Goal: Entertainment & Leisure: Consume media (video, audio)

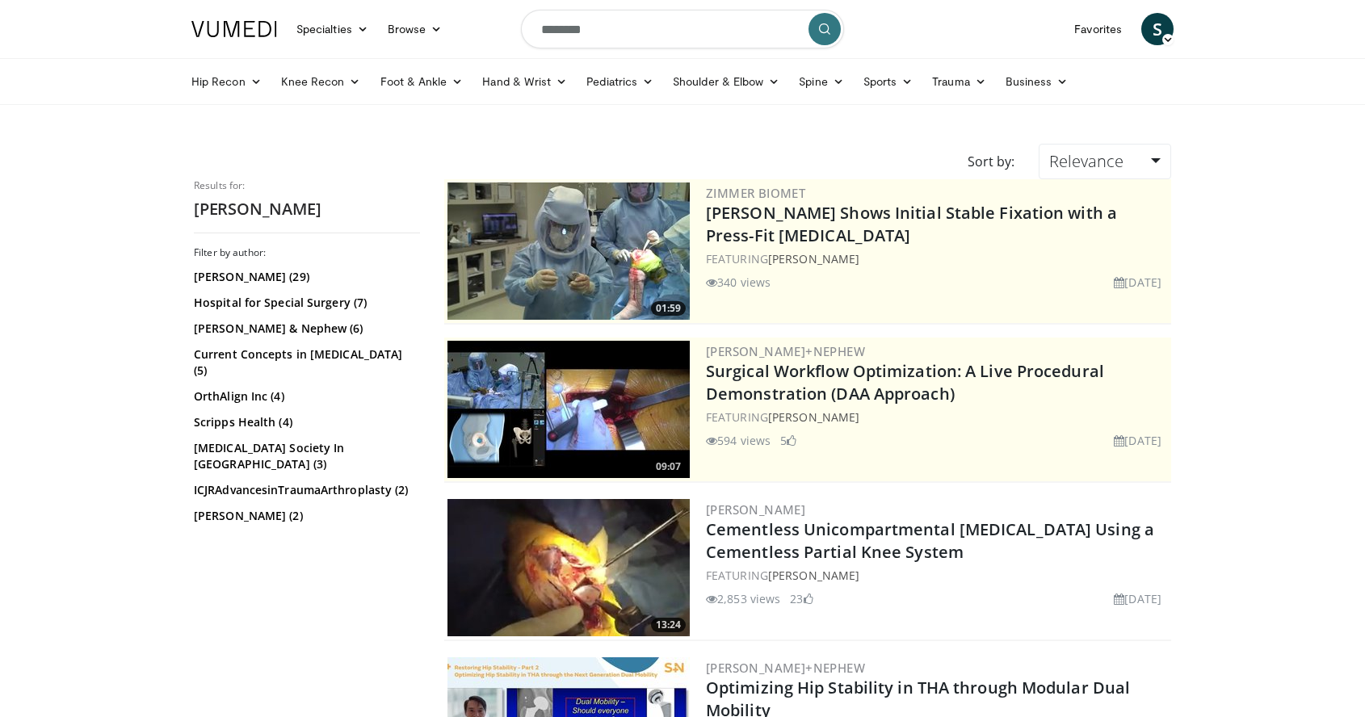
click at [598, 32] on input "********" at bounding box center [682, 29] width 323 height 39
type input "*******"
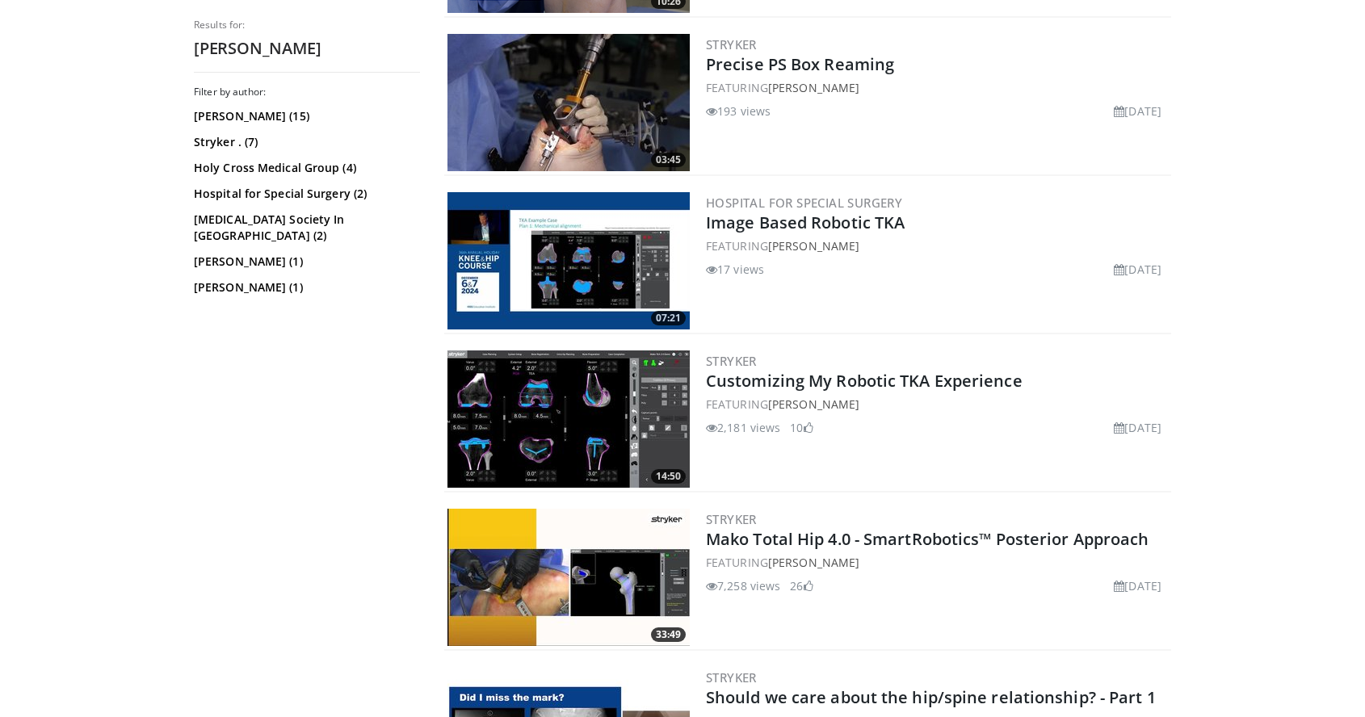
scroll to position [767, 0]
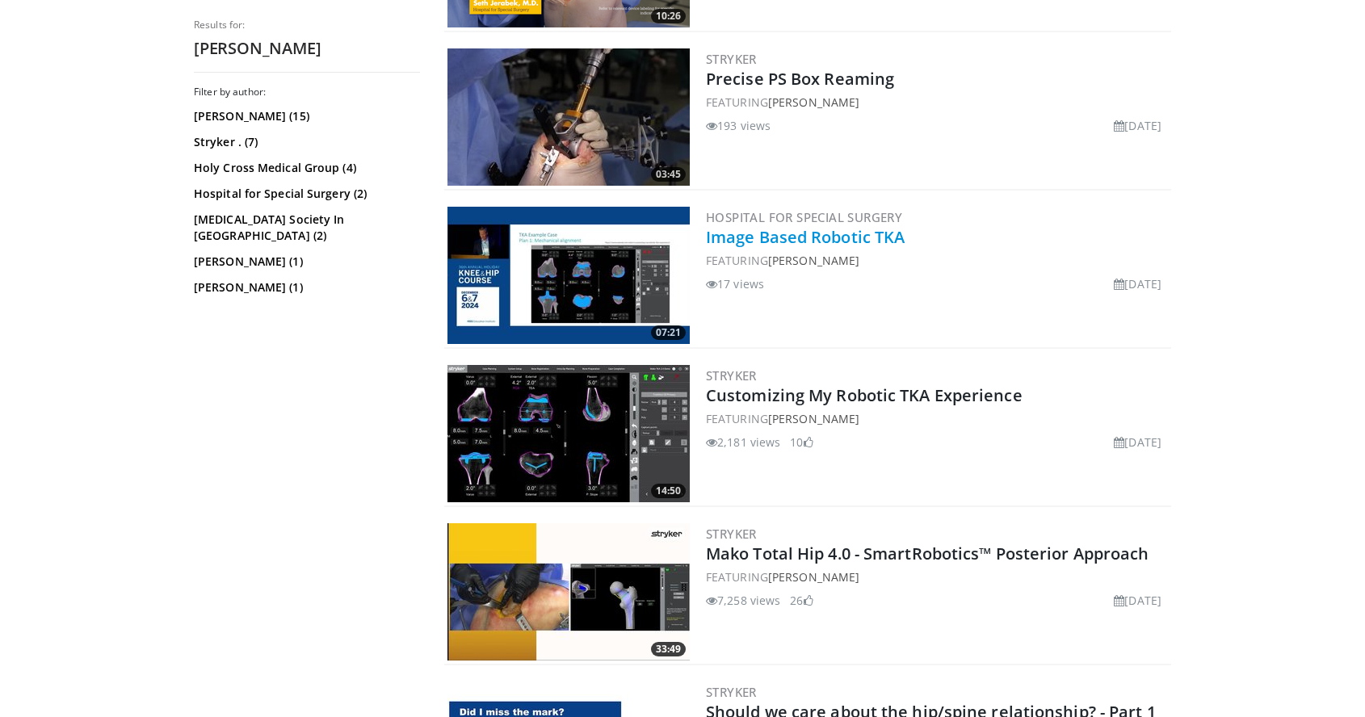
click at [831, 238] on link "Image Based Robotic TKA" at bounding box center [805, 237] width 199 height 22
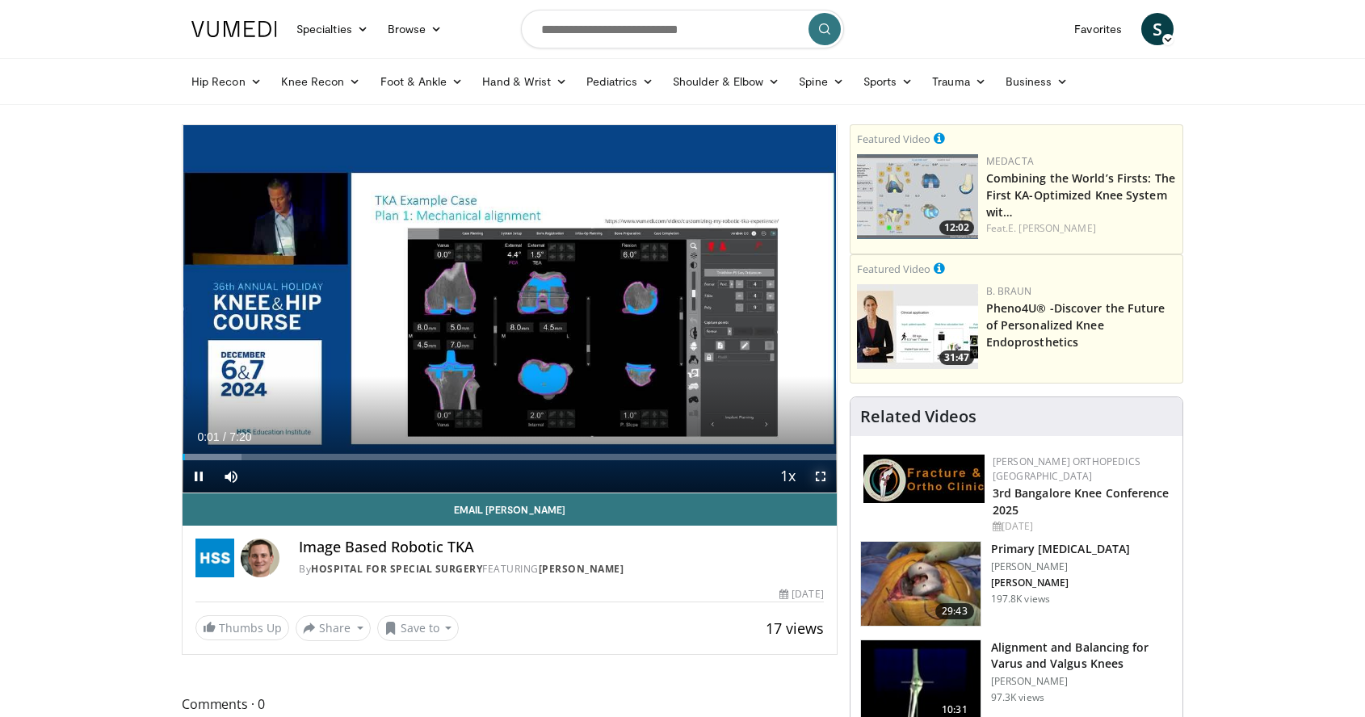
click at [817, 476] on span "Video Player" at bounding box center [820, 476] width 32 height 32
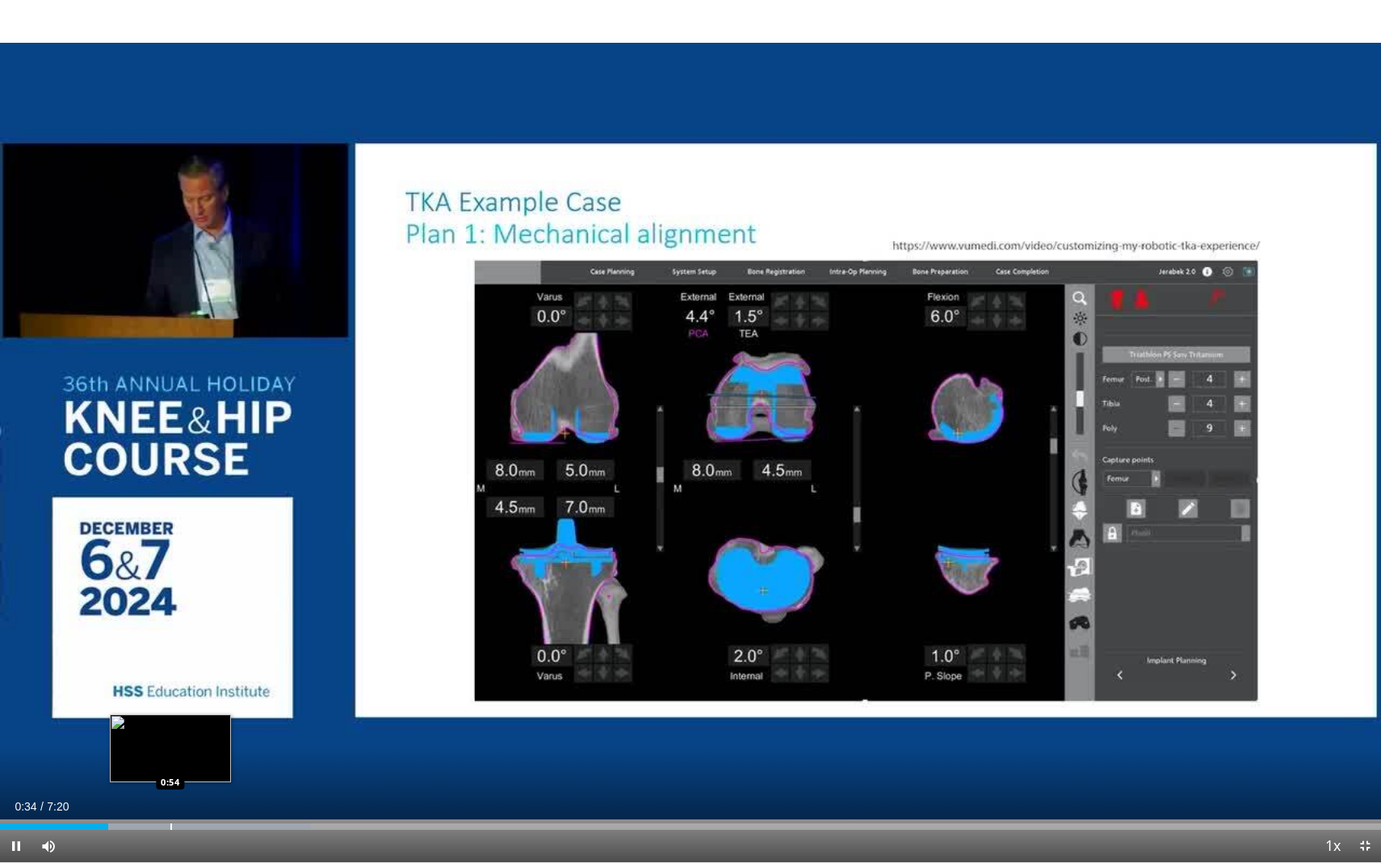
click at [170, 716] on div "Progress Bar" at bounding box center [171, 827] width 2 height 6
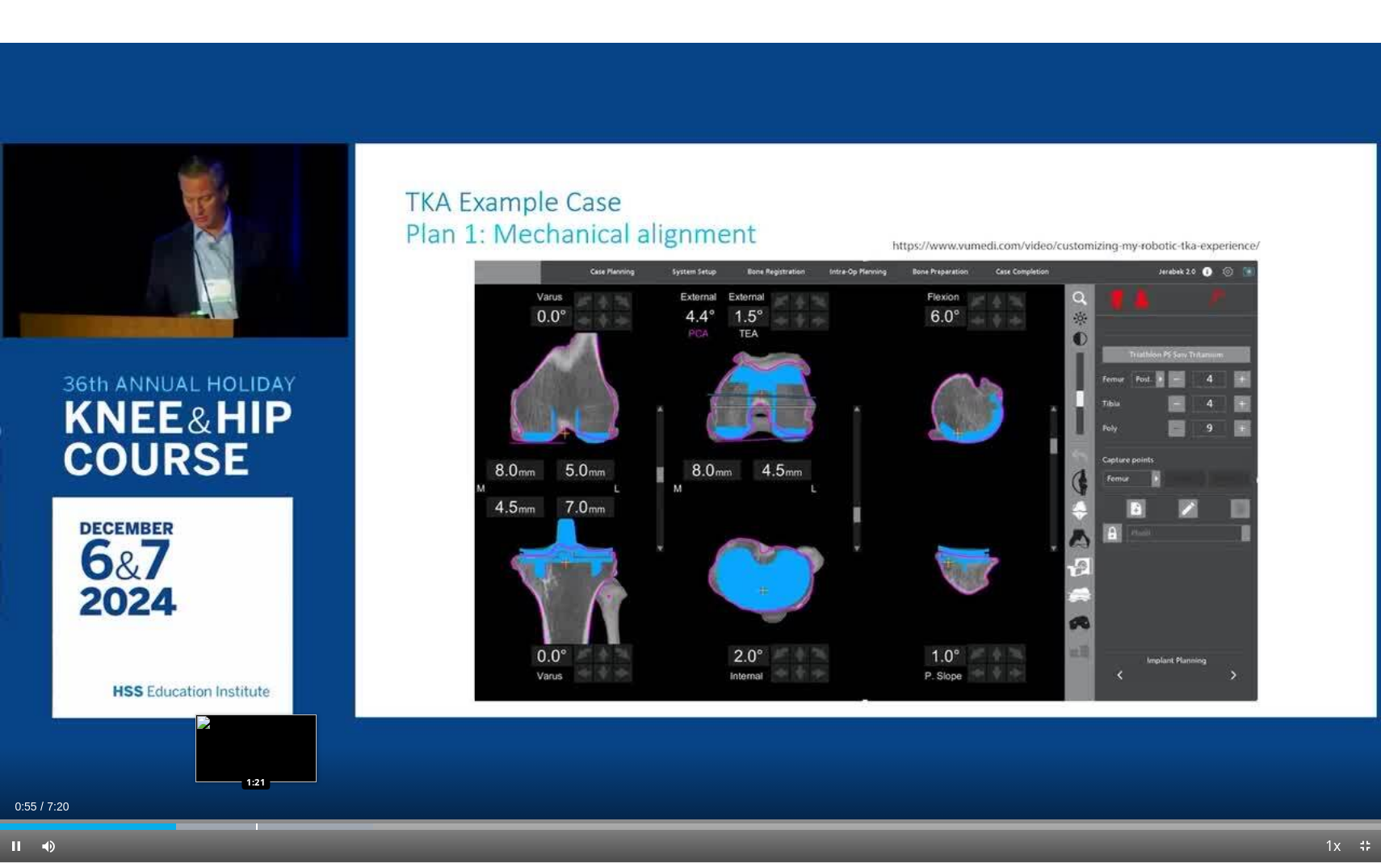
click at [256, 716] on div "Progress Bar" at bounding box center [257, 827] width 2 height 6
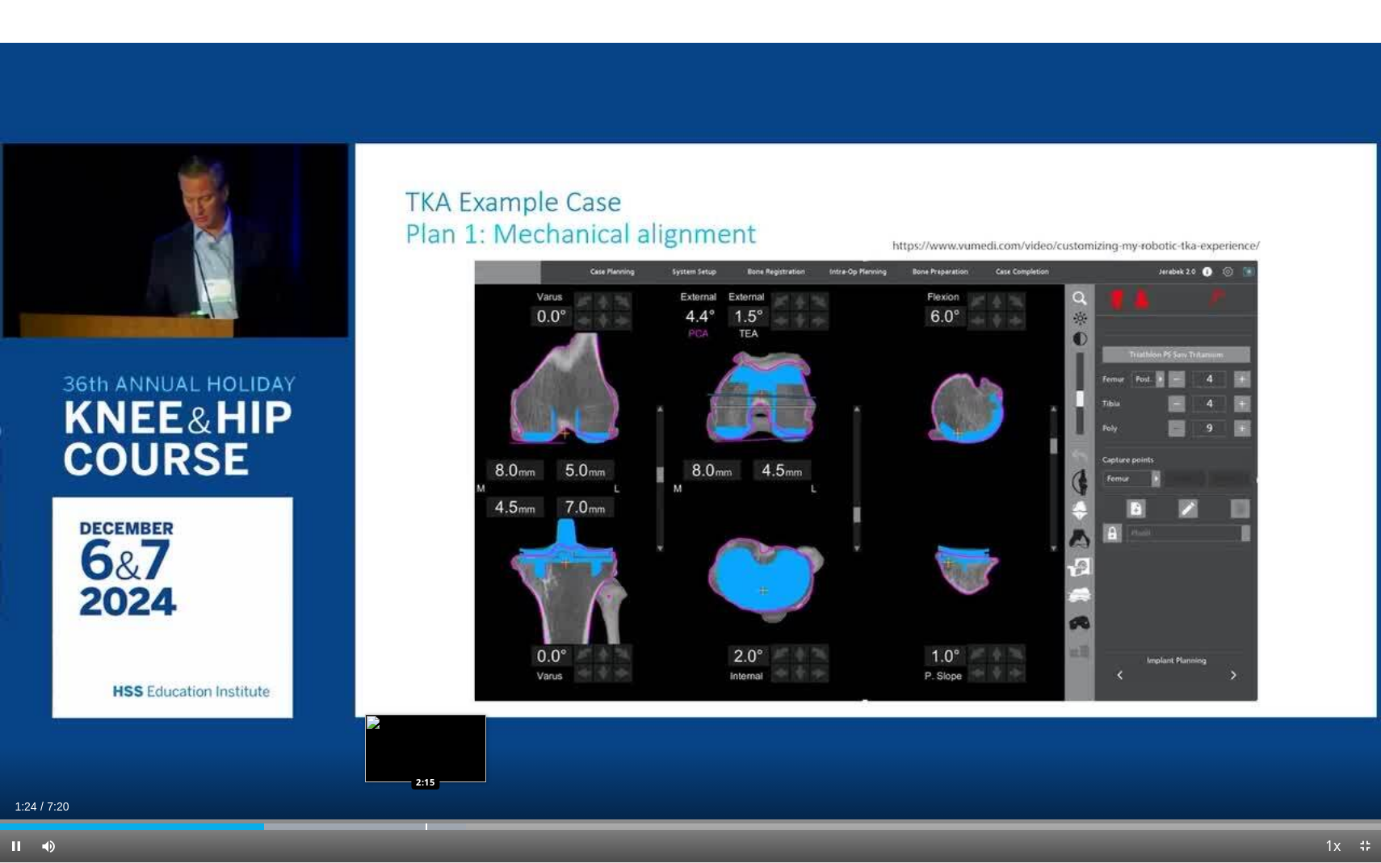
click at [426, 716] on div "Loaded : 33.75% 1:24 2:15" at bounding box center [690, 822] width 1381 height 15
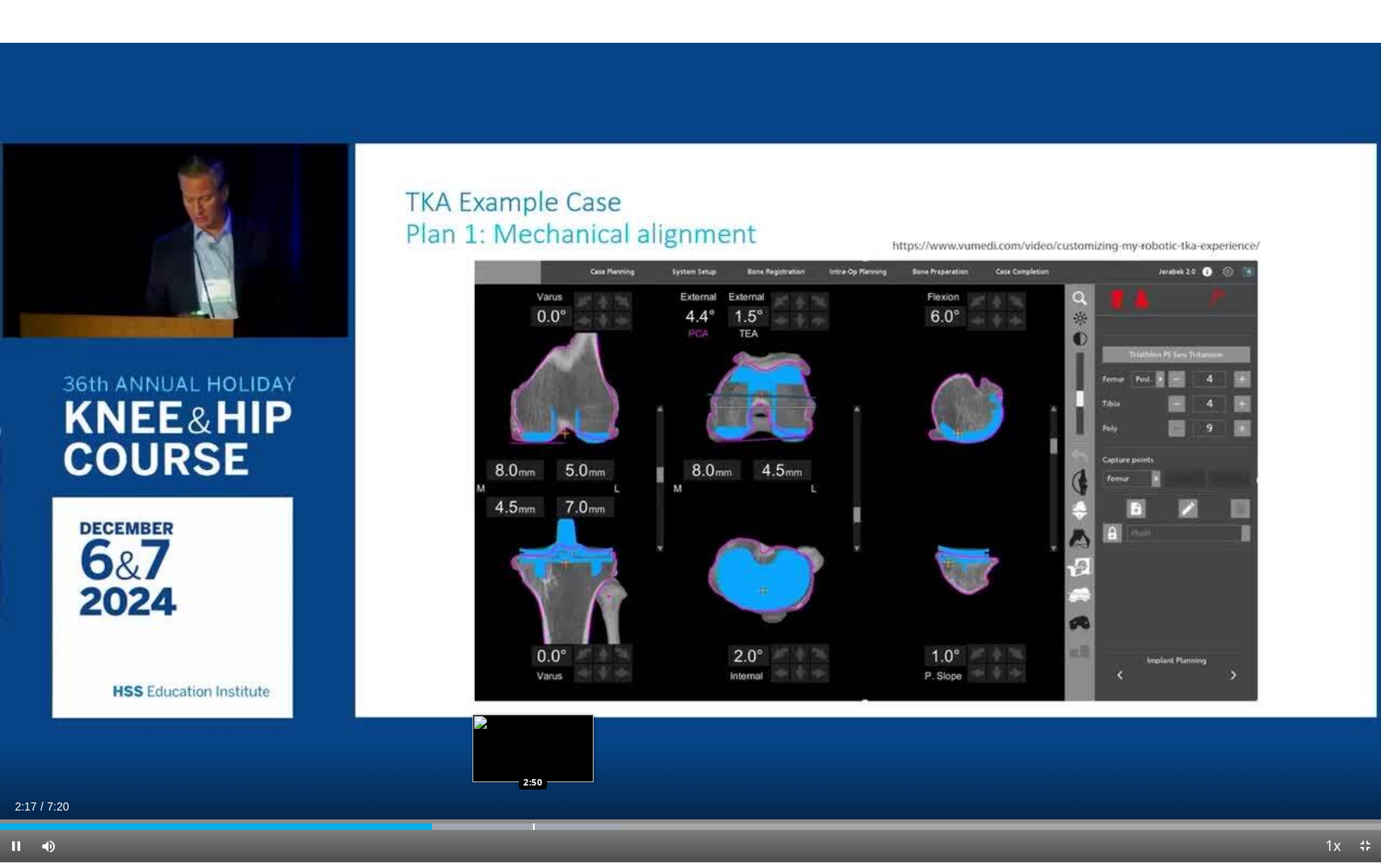
click at [532, 716] on div "Progress Bar" at bounding box center [478, 827] width 288 height 6
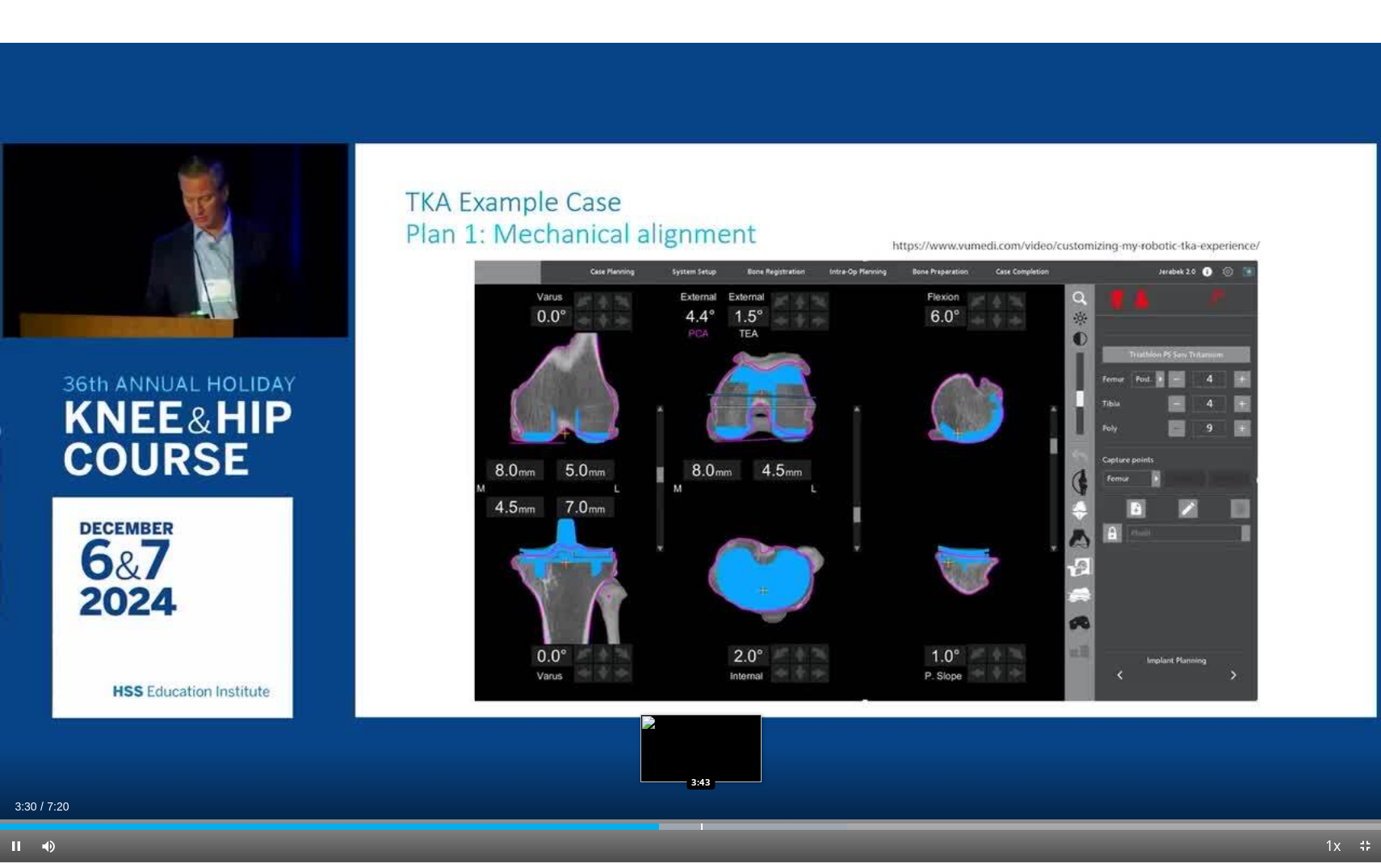
click at [701, 716] on div "Progress Bar" at bounding box center [702, 827] width 2 height 6
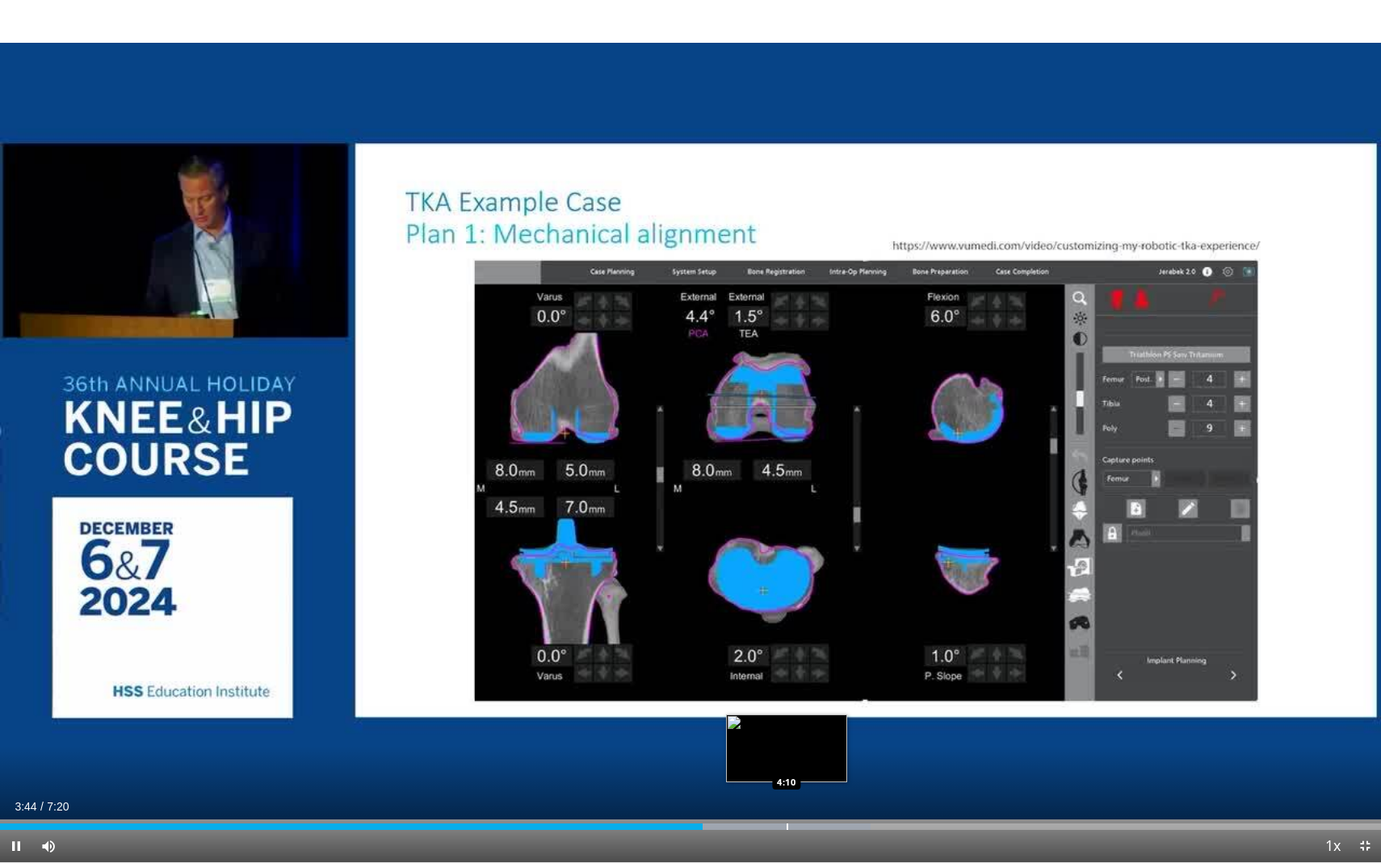
click at [788, 716] on div "Progress Bar" at bounding box center [740, 827] width 262 height 6
click at [789, 716] on div "Progress Bar" at bounding box center [790, 827] width 2 height 6
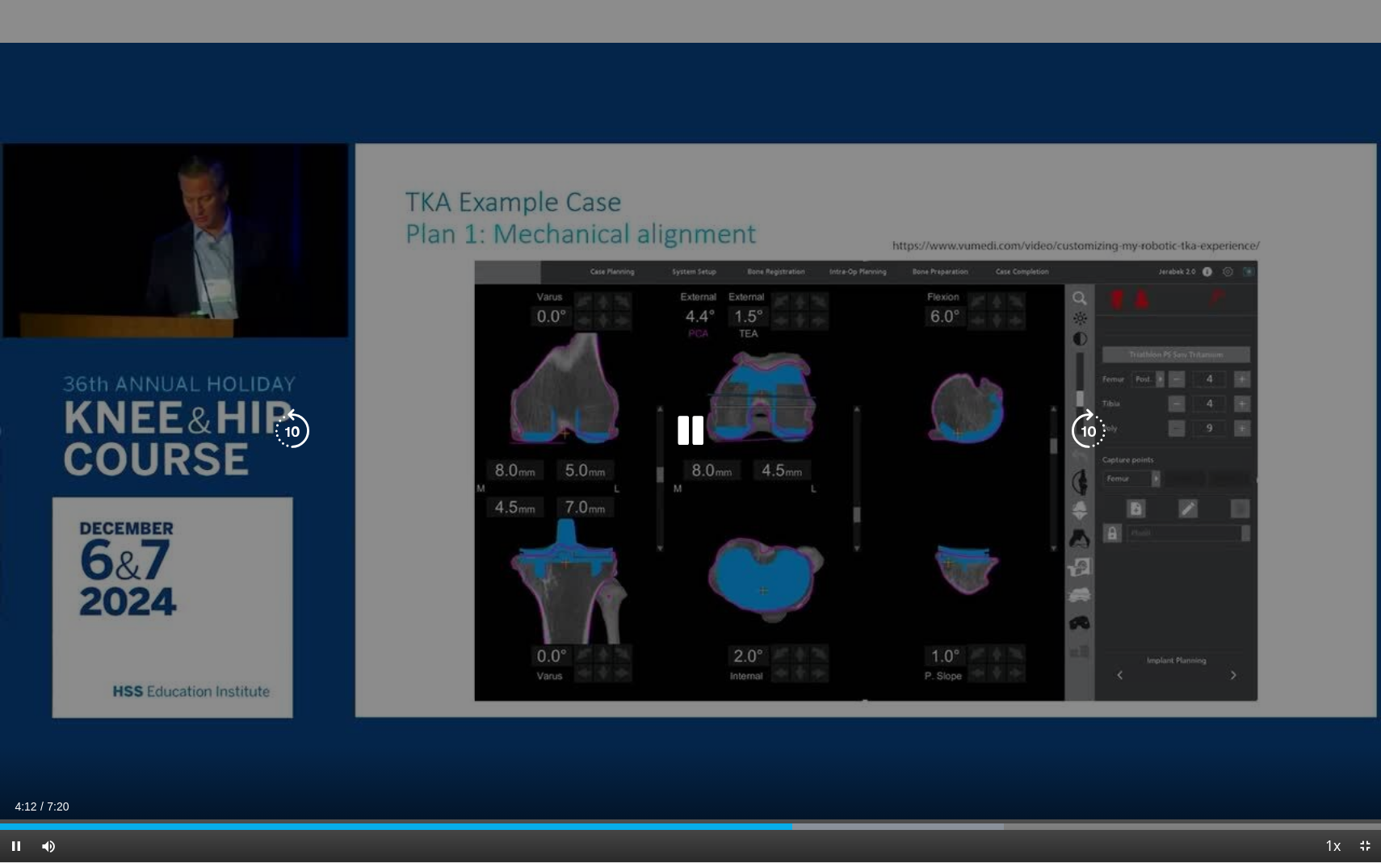
click at [771, 716] on div "4:12" at bounding box center [396, 827] width 792 height 6
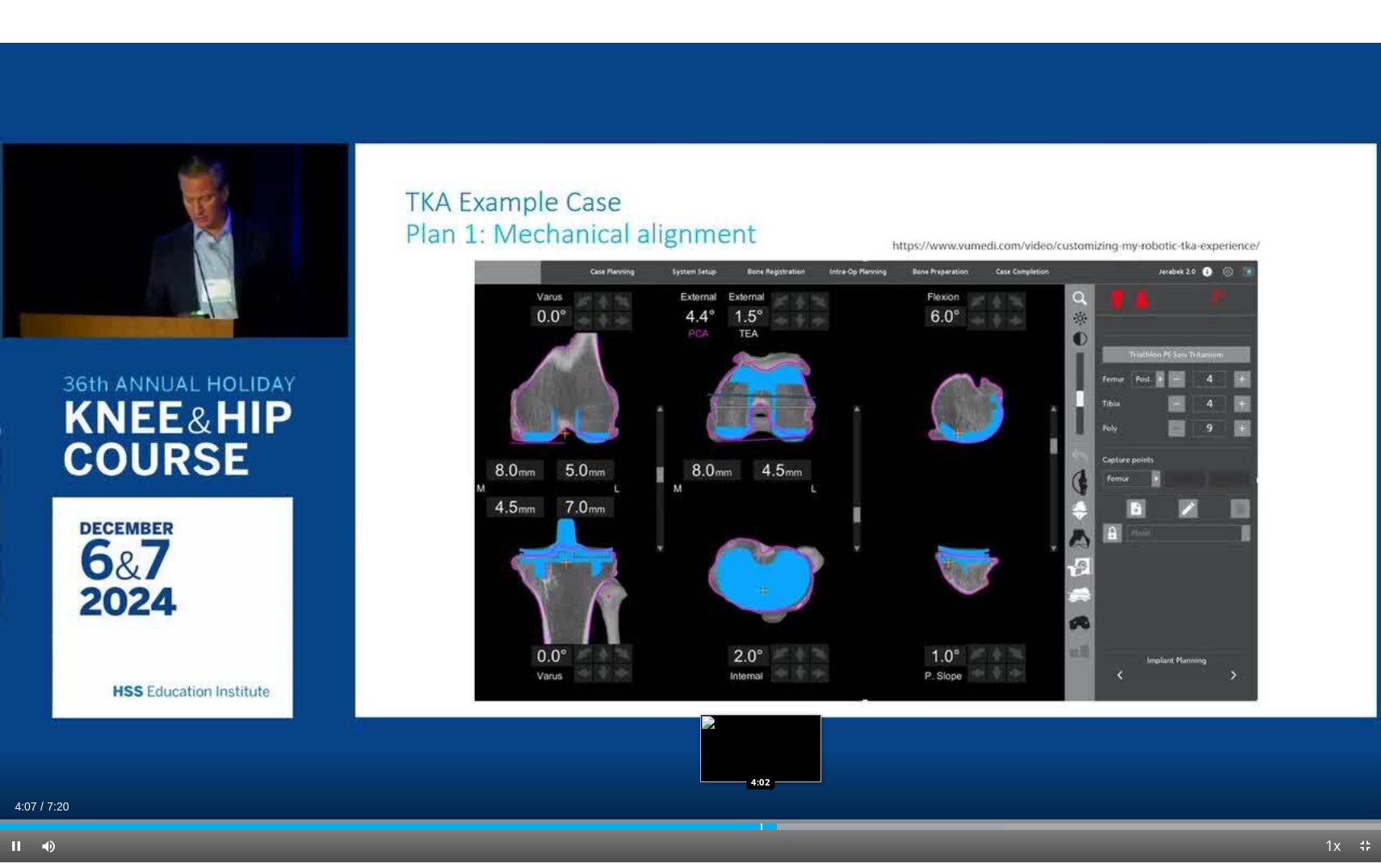
click at [761, 716] on div "Progress Bar" at bounding box center [762, 827] width 2 height 6
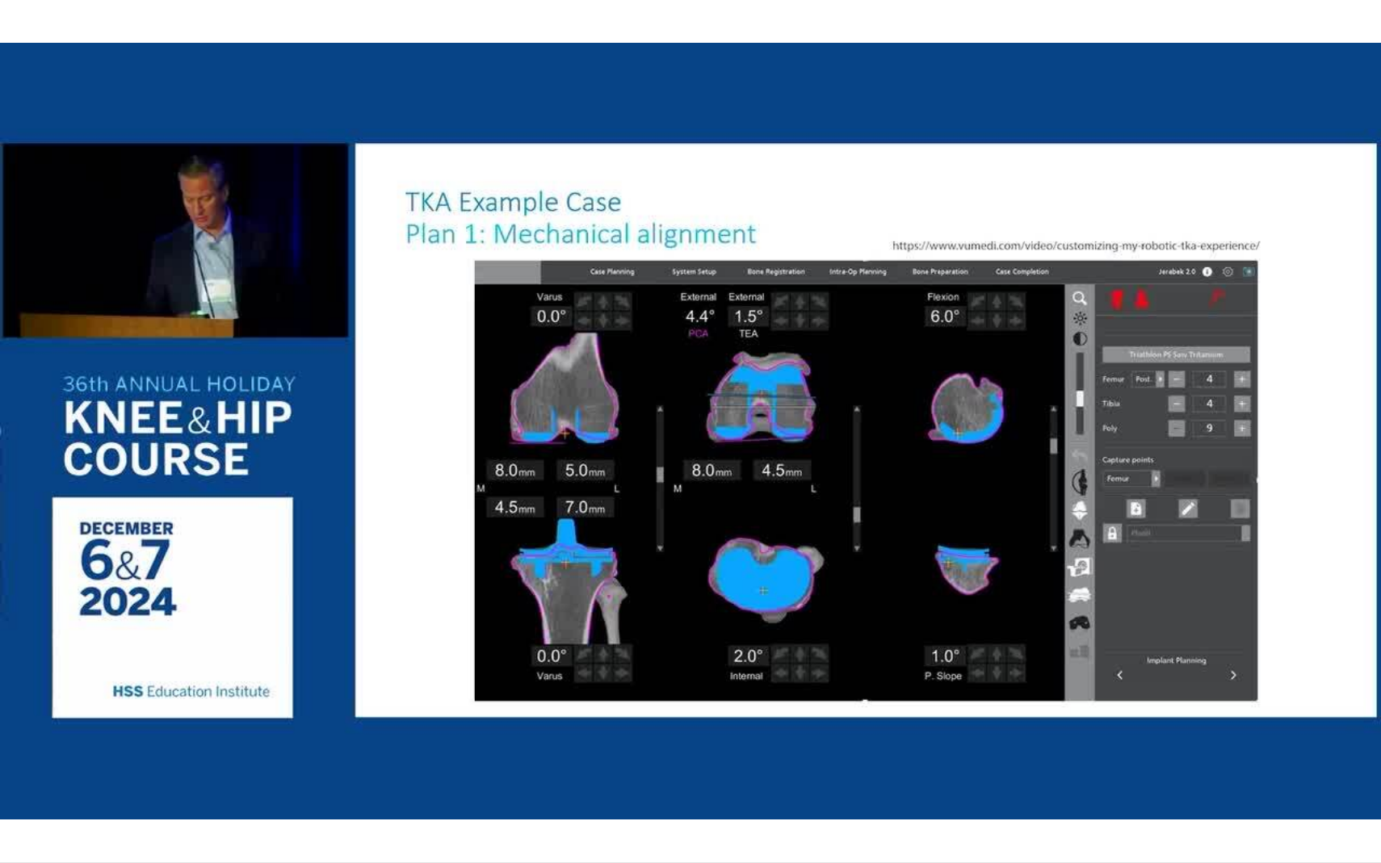
click at [969, 716] on div "10 seconds Tap to unmute" at bounding box center [690, 431] width 1381 height 863
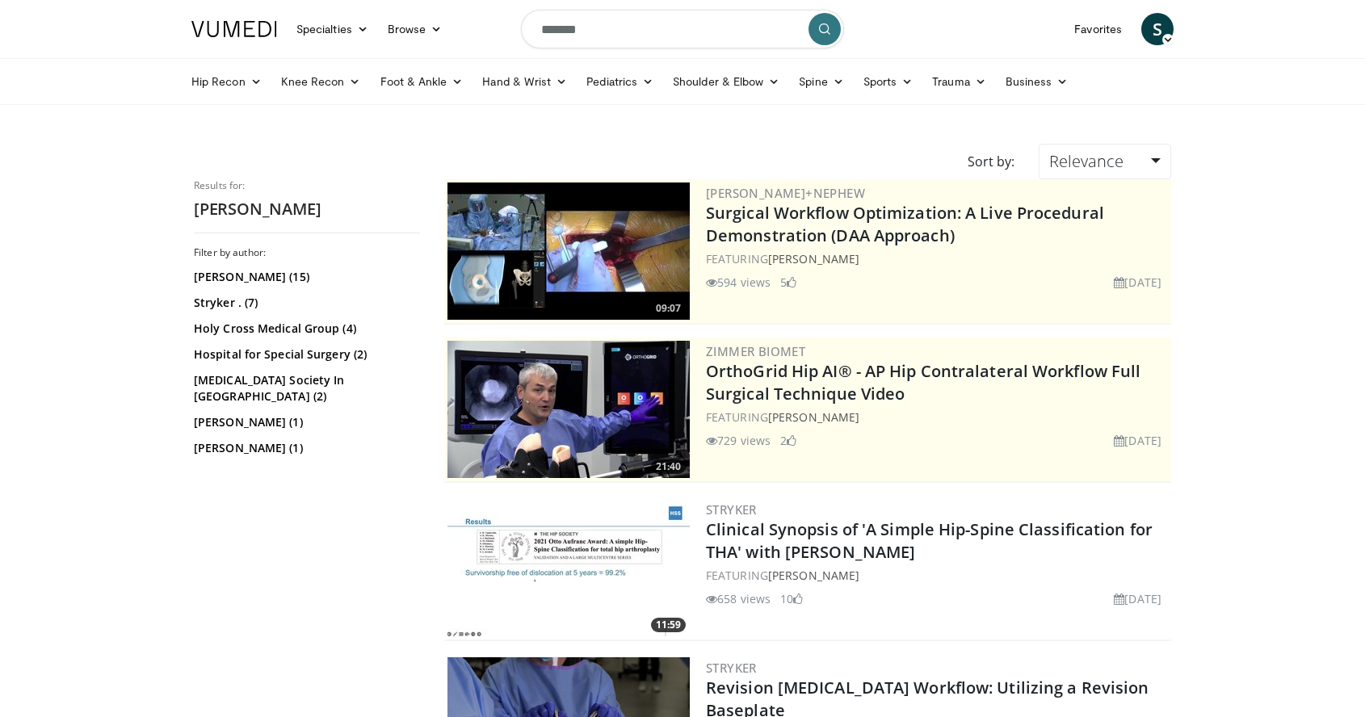
scroll to position [767, 0]
